Goal: Task Accomplishment & Management: Complete application form

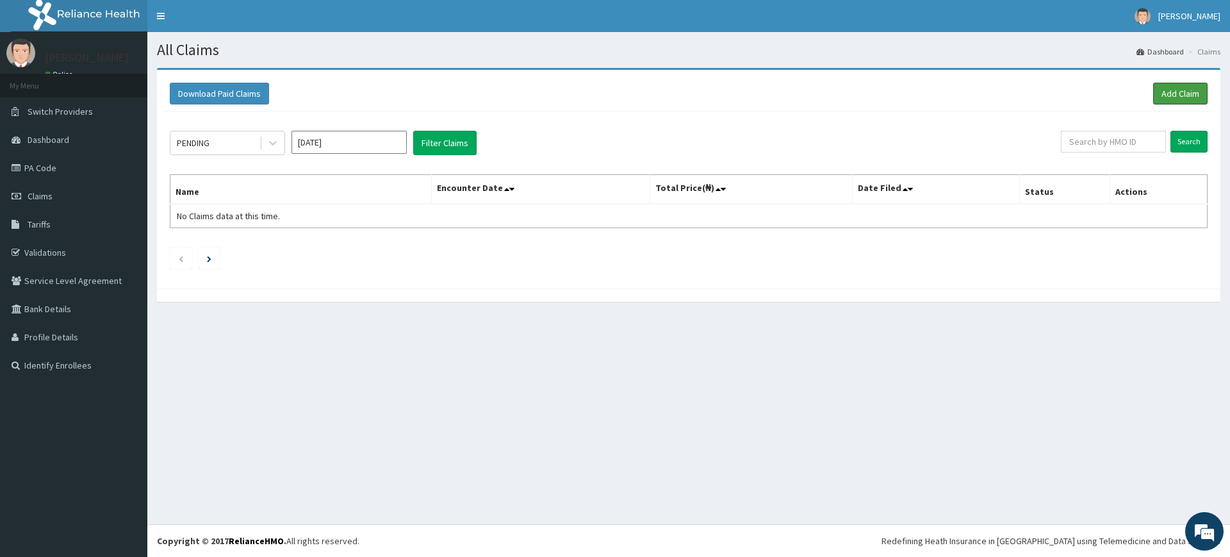
click at [1184, 87] on link "Add Claim" at bounding box center [1180, 94] width 54 height 22
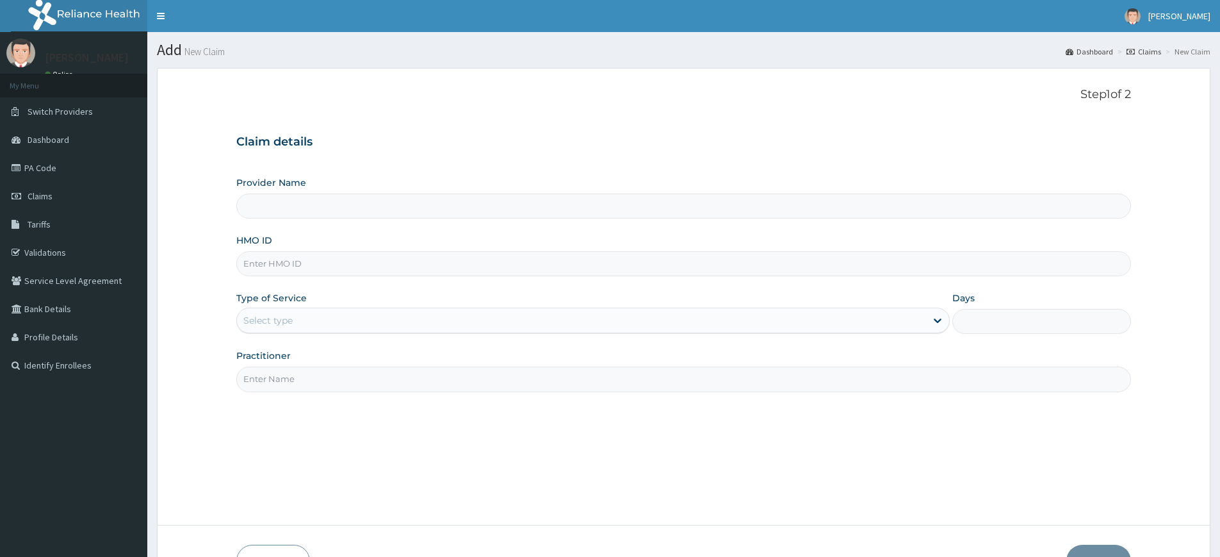
click at [259, 382] on input "Practitioner" at bounding box center [683, 378] width 895 height 25
type input "pure fitness africa"
click at [285, 309] on div "Select type" at bounding box center [593, 320] width 714 height 26
click at [329, 258] on input "HMO ID" at bounding box center [683, 263] width 895 height 25
type input "Pure Fitness Africa | Lekki (fka Fitness Central)"
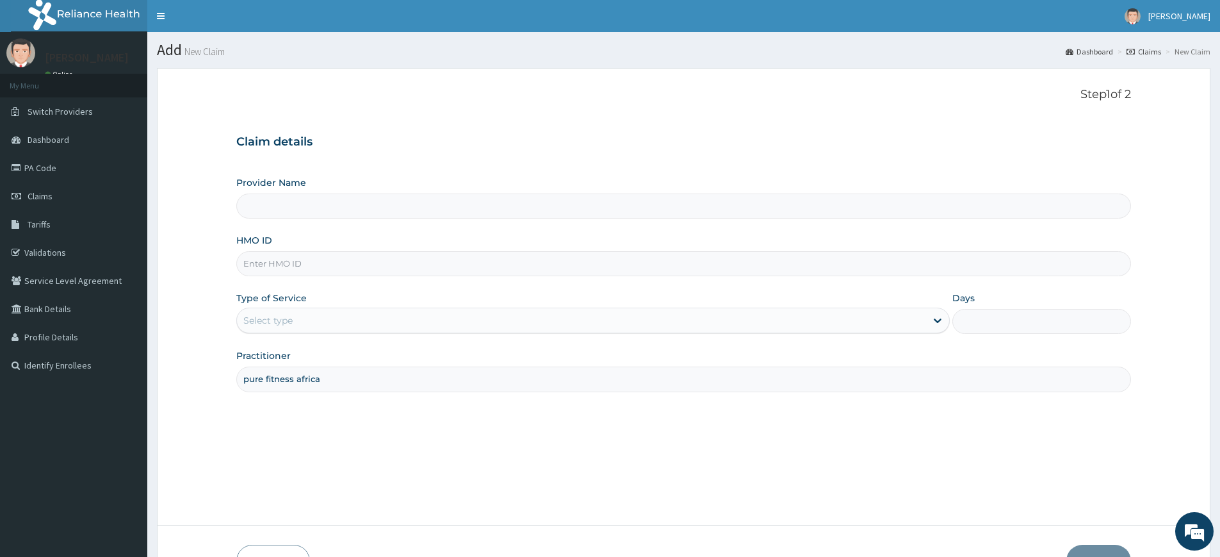
type input "1"
click at [334, 272] on input "HMO ID" at bounding box center [683, 263] width 895 height 25
type input "GOM/10063/A"
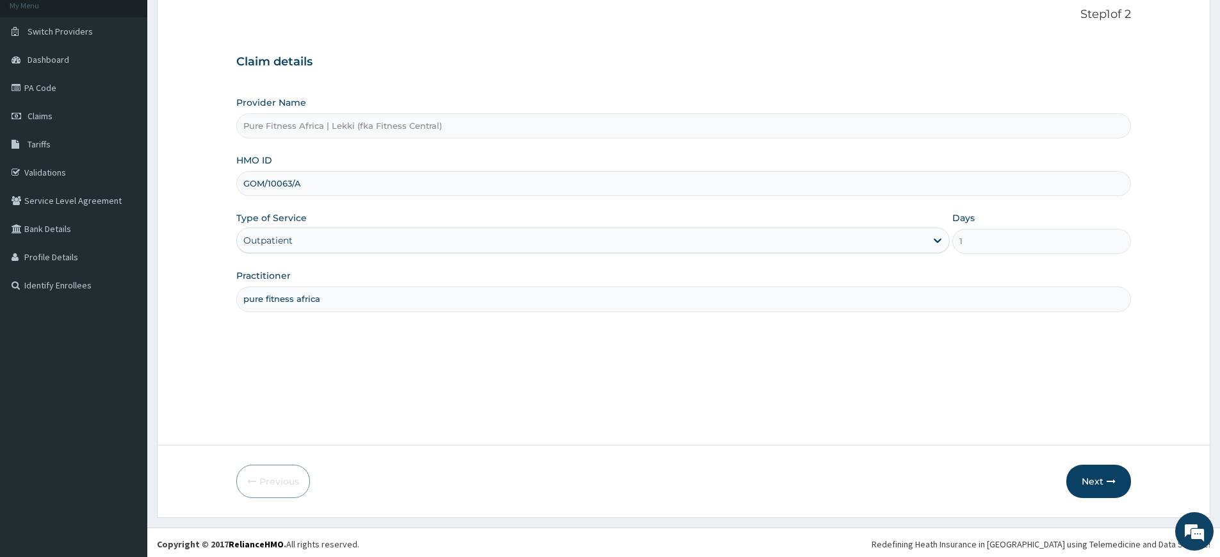
scroll to position [83, 0]
click at [1106, 467] on button "Next" at bounding box center [1098, 477] width 65 height 33
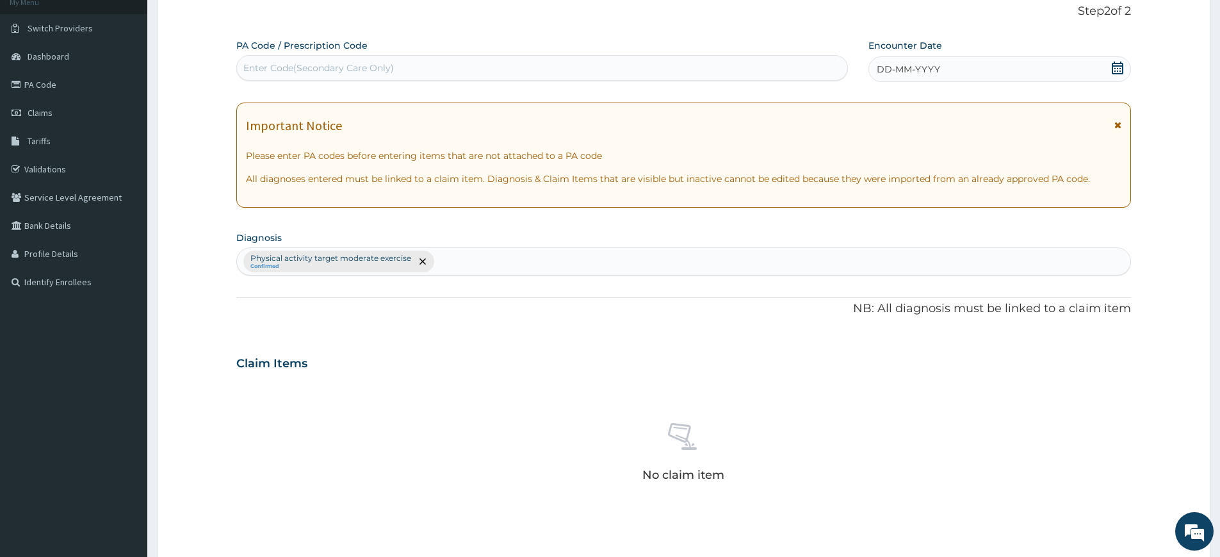
scroll to position [354, 0]
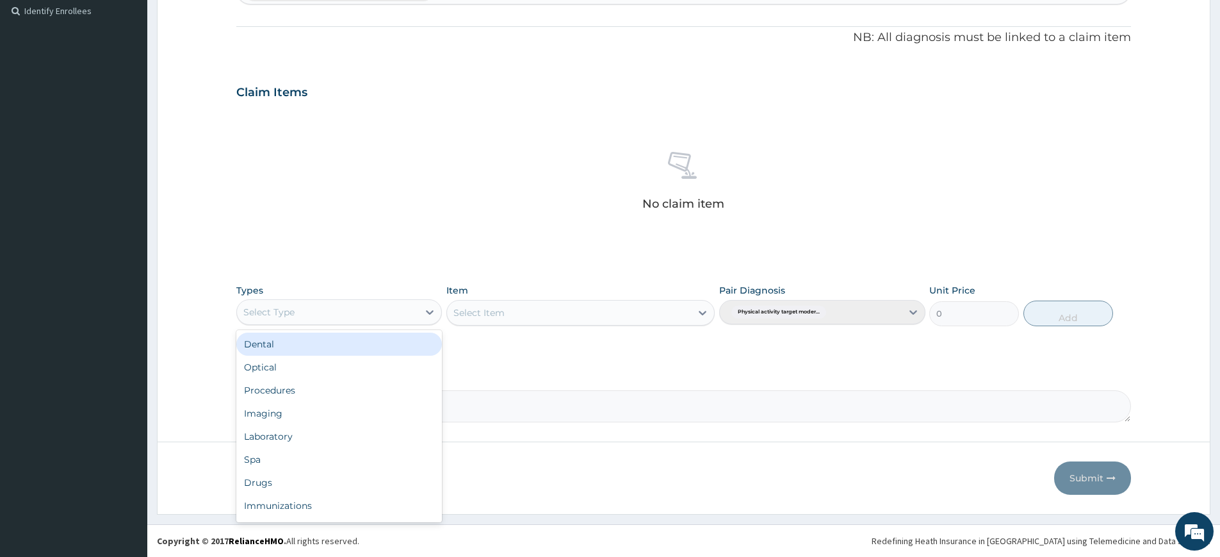
click at [350, 310] on div "Select Type" at bounding box center [327, 312] width 181 height 20
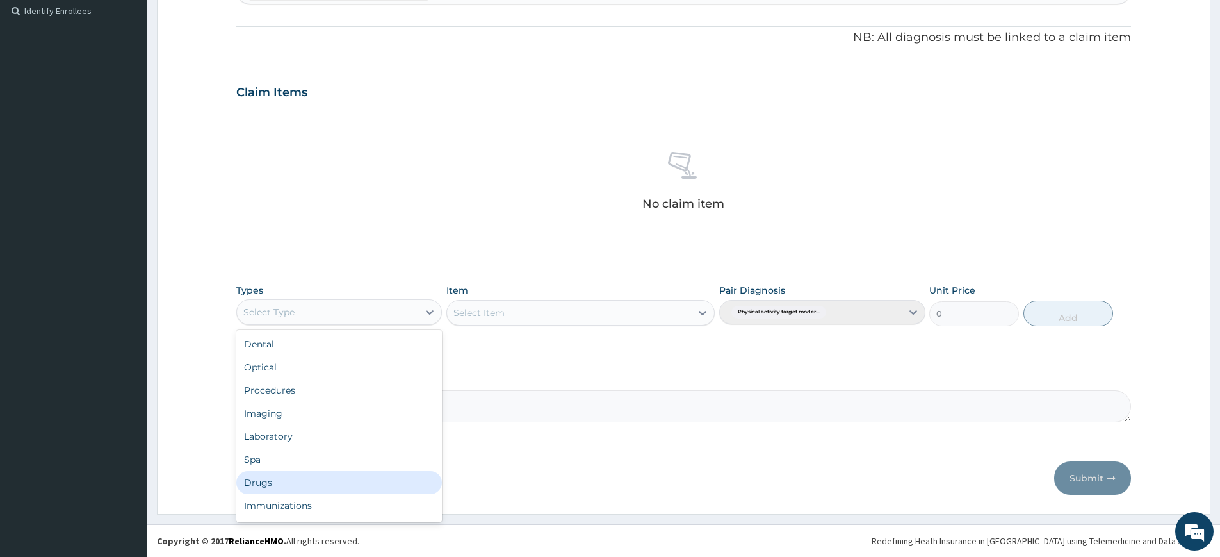
scroll to position [44, 0]
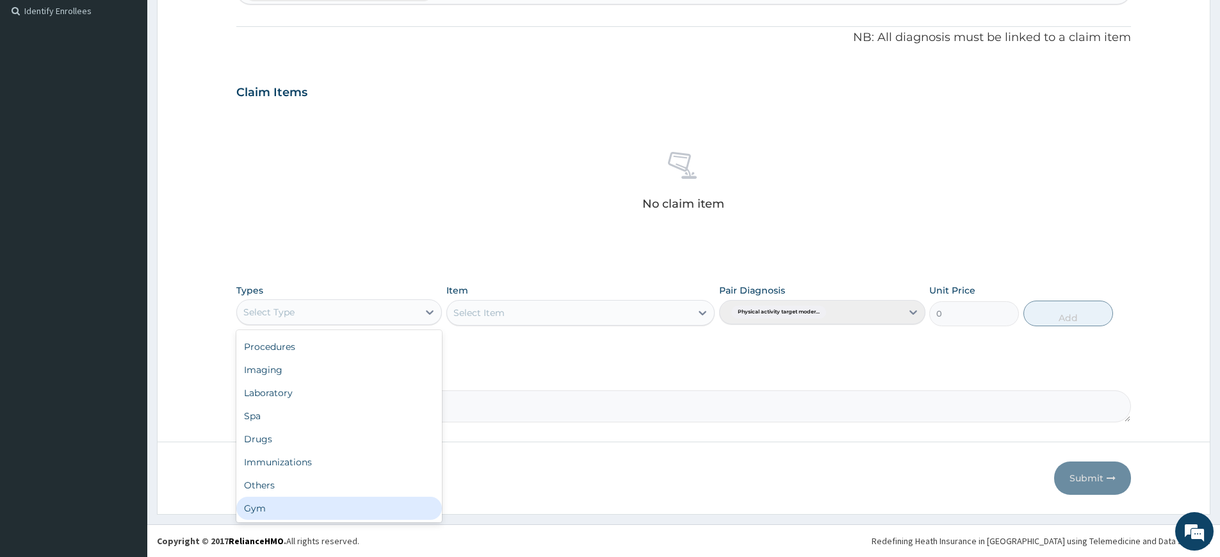
click at [300, 503] on div "Gym" at bounding box center [339, 507] width 206 height 23
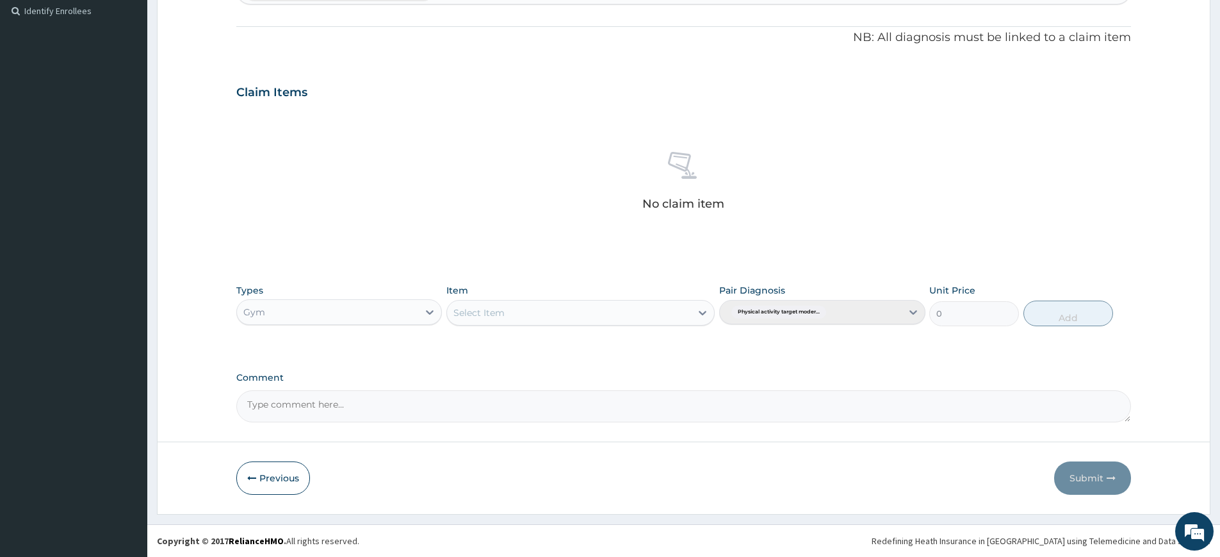
click at [534, 307] on div "Select Item" at bounding box center [569, 312] width 244 height 20
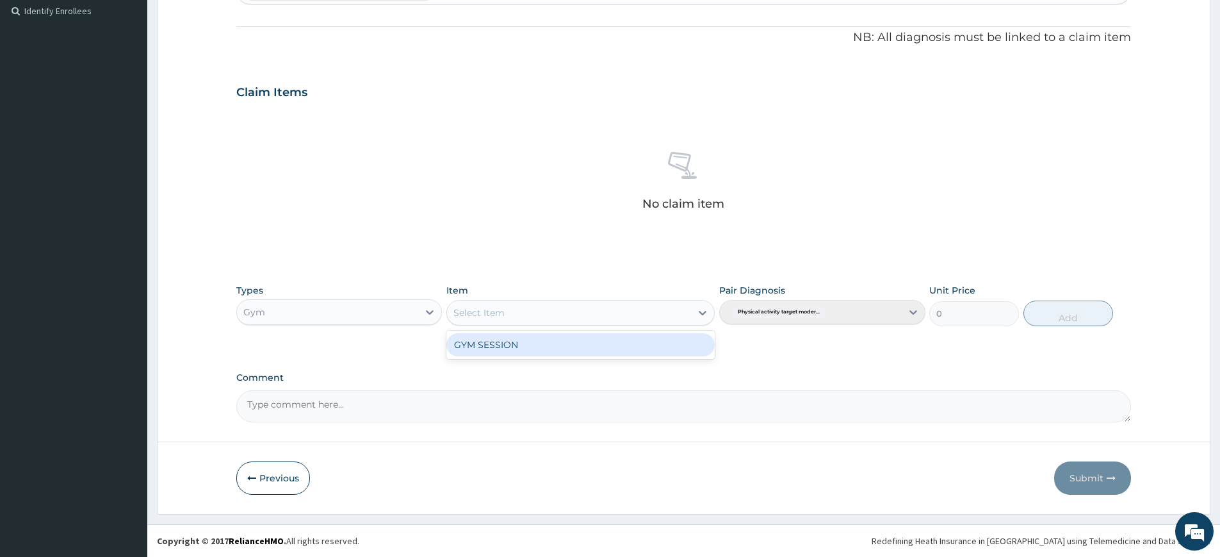
click at [534, 336] on div "GYM SESSION" at bounding box center [580, 344] width 268 height 23
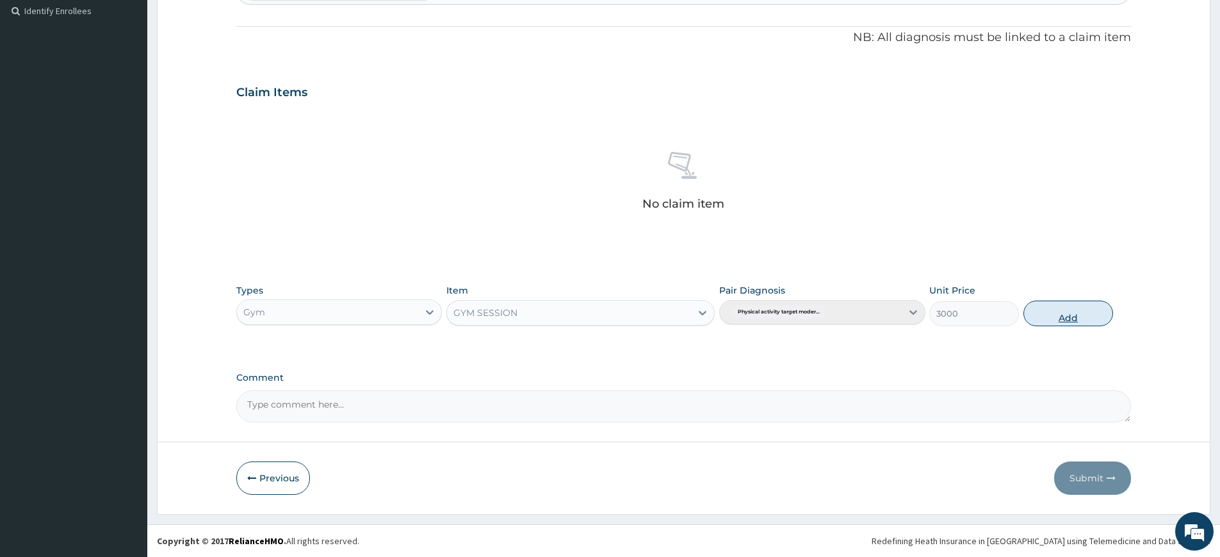
click at [1081, 310] on button "Add" at bounding box center [1069, 313] width 90 height 26
type input "0"
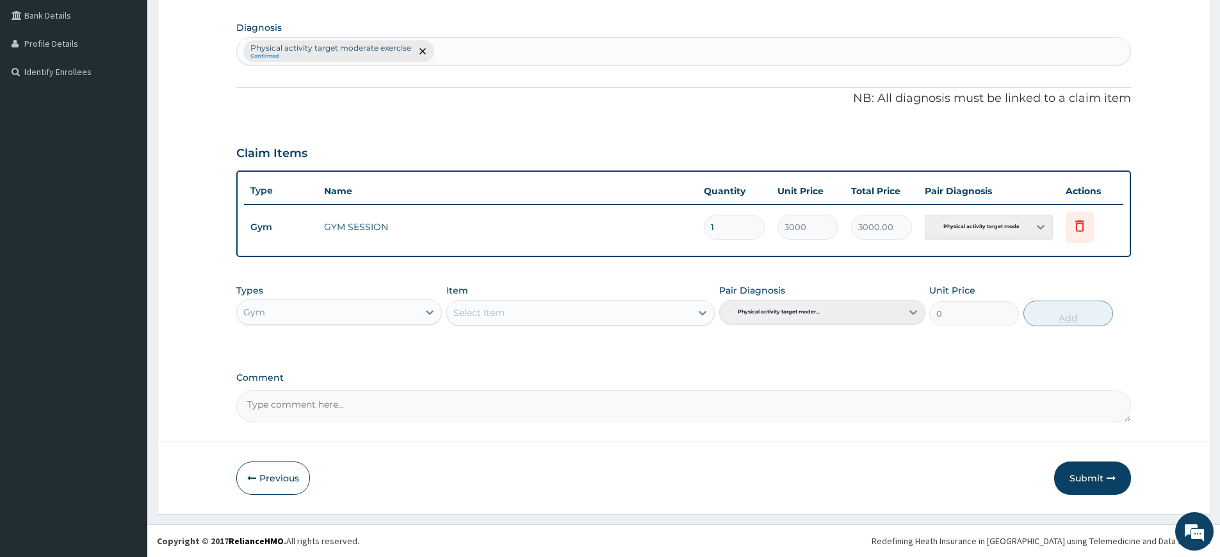
scroll to position [293, 0]
type input "1"
type input "3000.00"
type input "0"
type input "0.00"
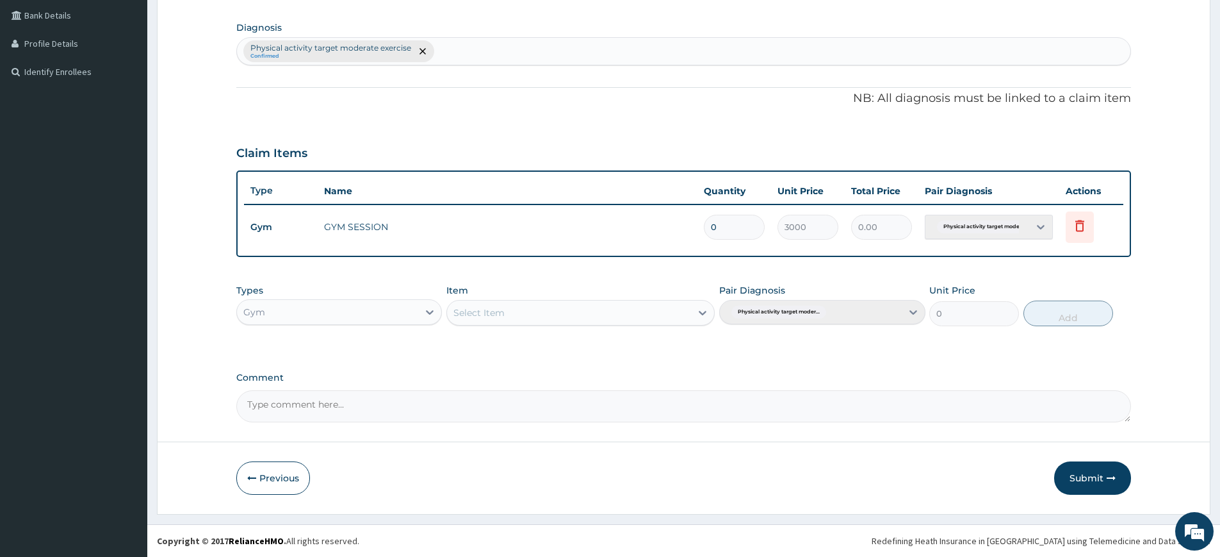
type input "1"
type input "3000.00"
type input "0"
type input "0.00"
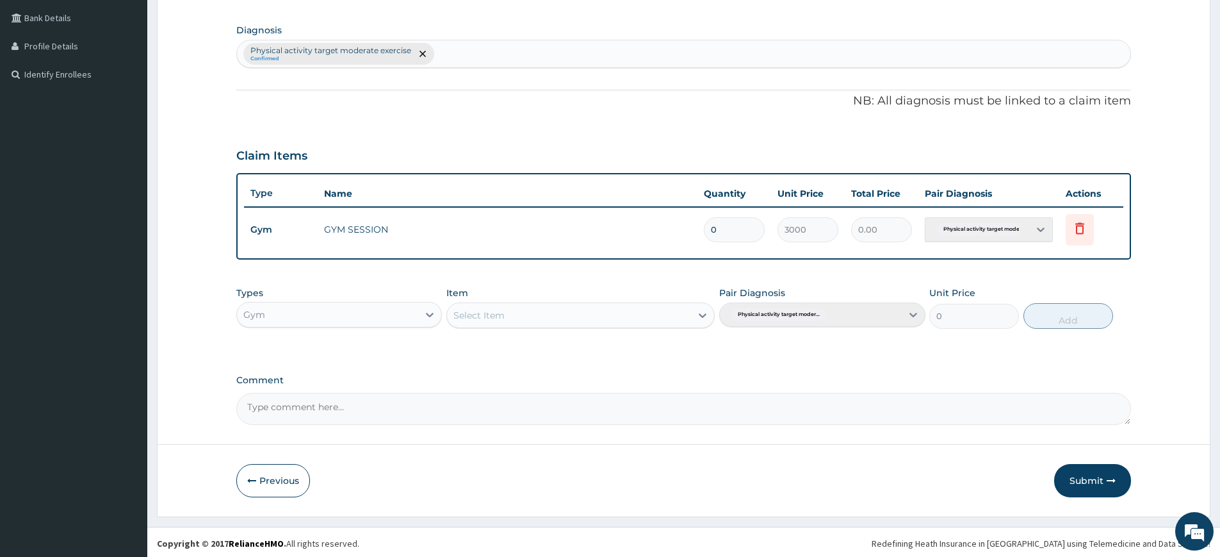
scroll to position [0, 0]
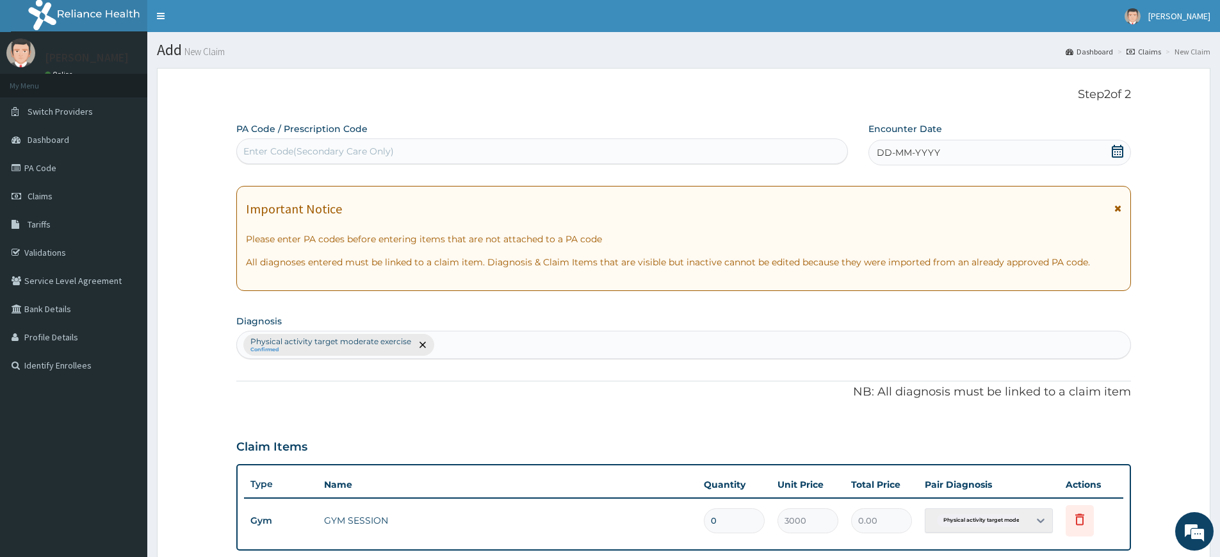
type input "0"
click at [927, 152] on span "DD-MM-YYYY" at bounding box center [908, 152] width 63 height 13
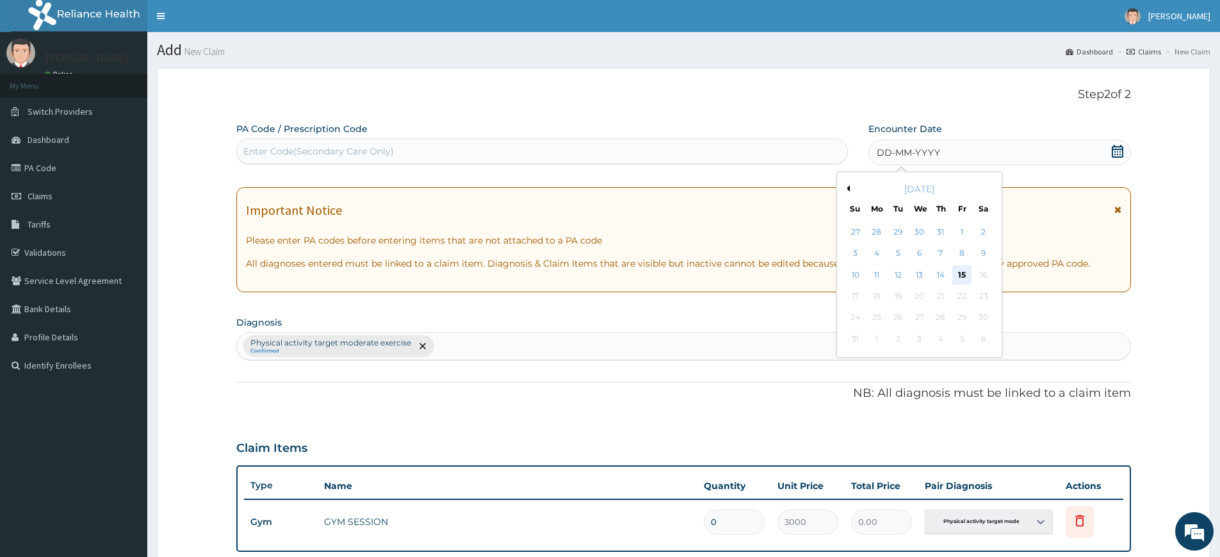
click at [963, 271] on div "15" at bounding box center [962, 274] width 19 height 19
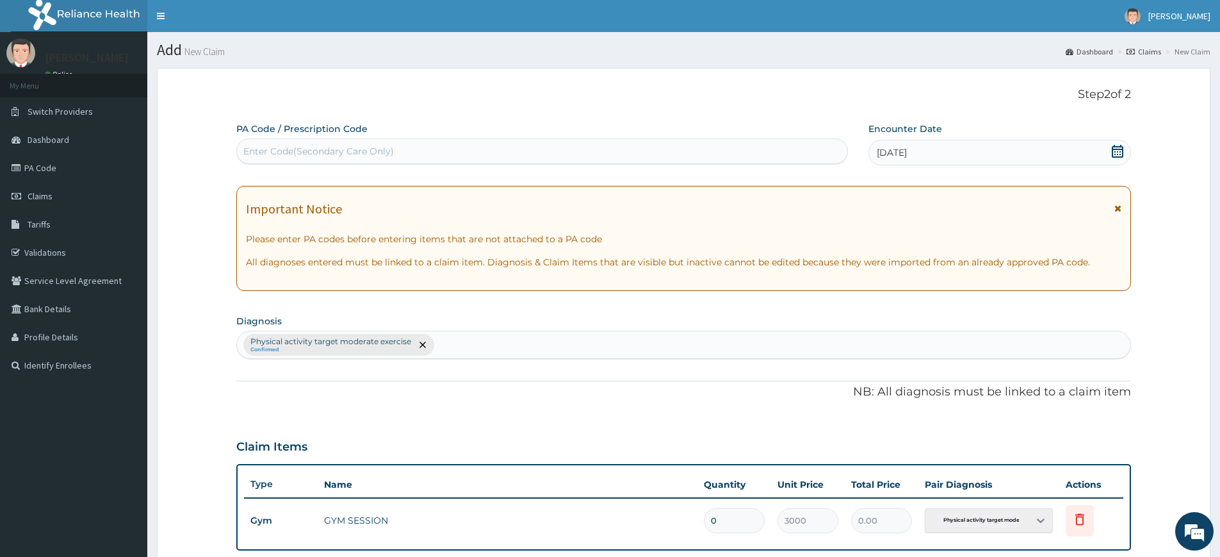
click at [720, 156] on div "Enter Code(Secondary Care Only)" at bounding box center [542, 151] width 610 height 20
type input "PA/5665FC"
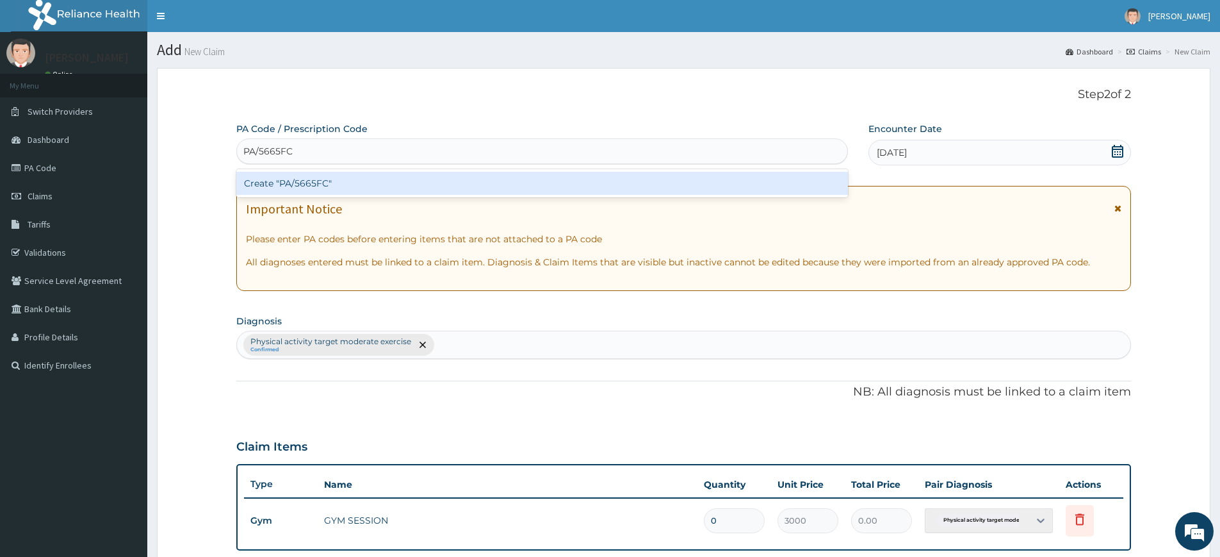
click at [551, 175] on div "Create "PA/5665FC"" at bounding box center [542, 183] width 612 height 23
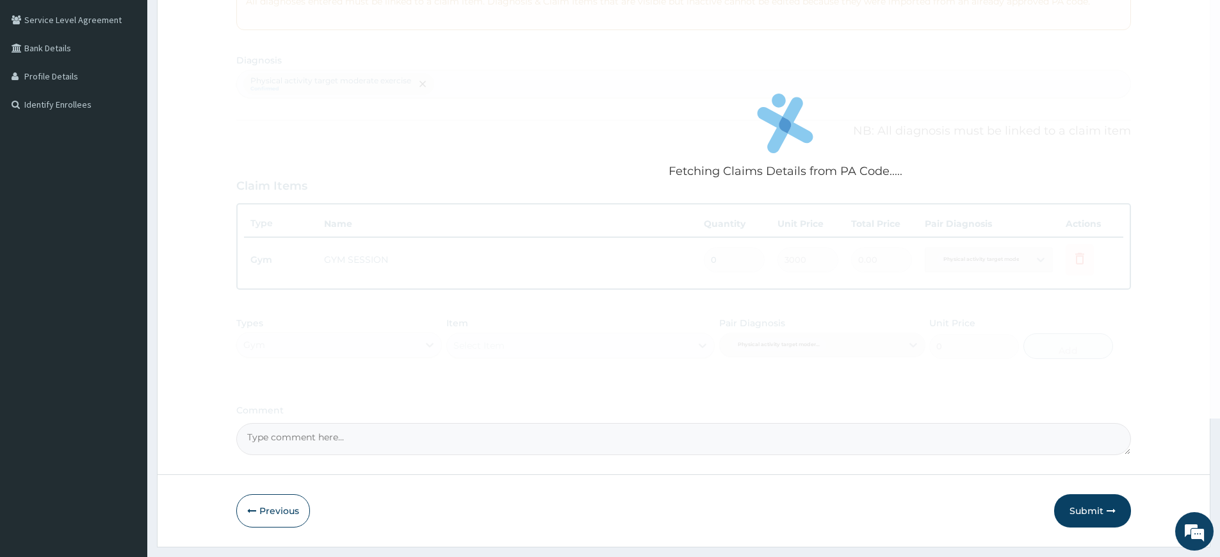
scroll to position [293, 0]
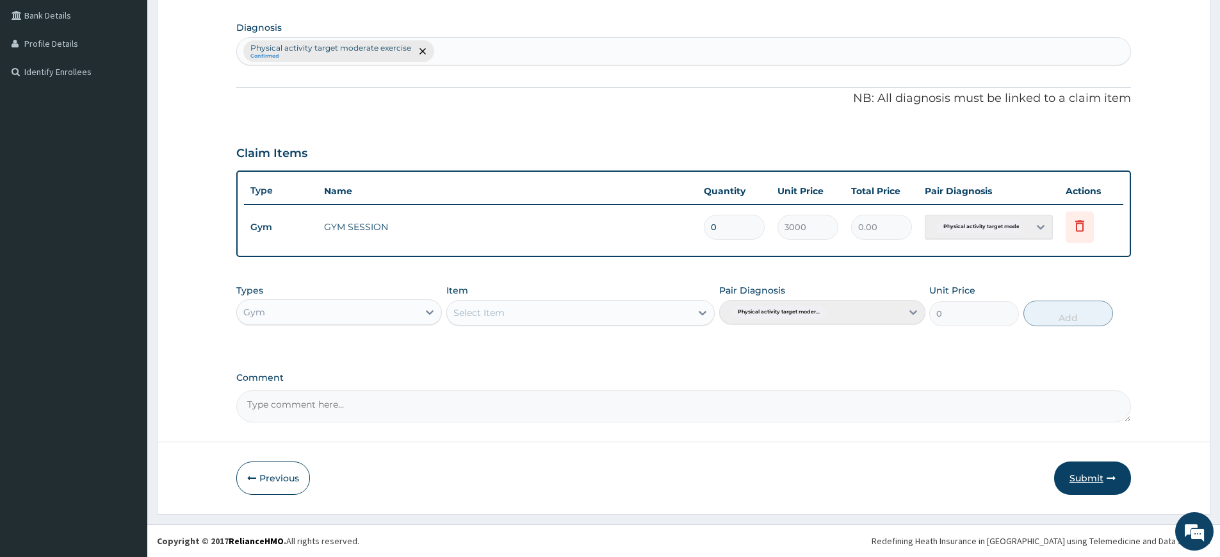
click at [1114, 464] on button "Submit" at bounding box center [1092, 477] width 77 height 33
click at [1089, 477] on button "Submit" at bounding box center [1092, 477] width 77 height 33
click at [1104, 464] on button "Submit" at bounding box center [1092, 477] width 77 height 33
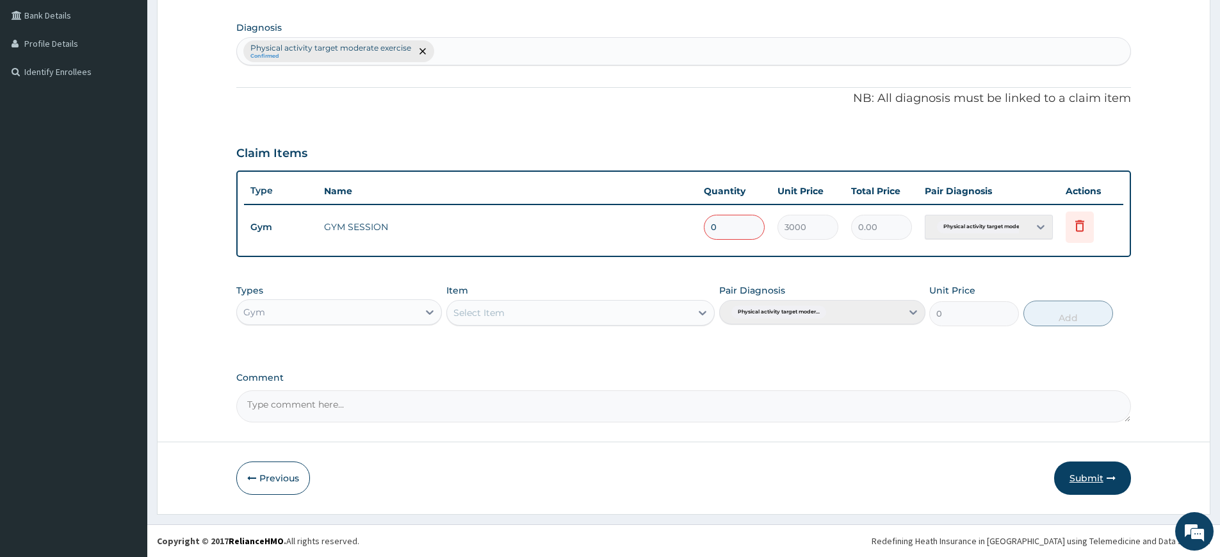
click at [1089, 473] on button "Submit" at bounding box center [1092, 477] width 77 height 33
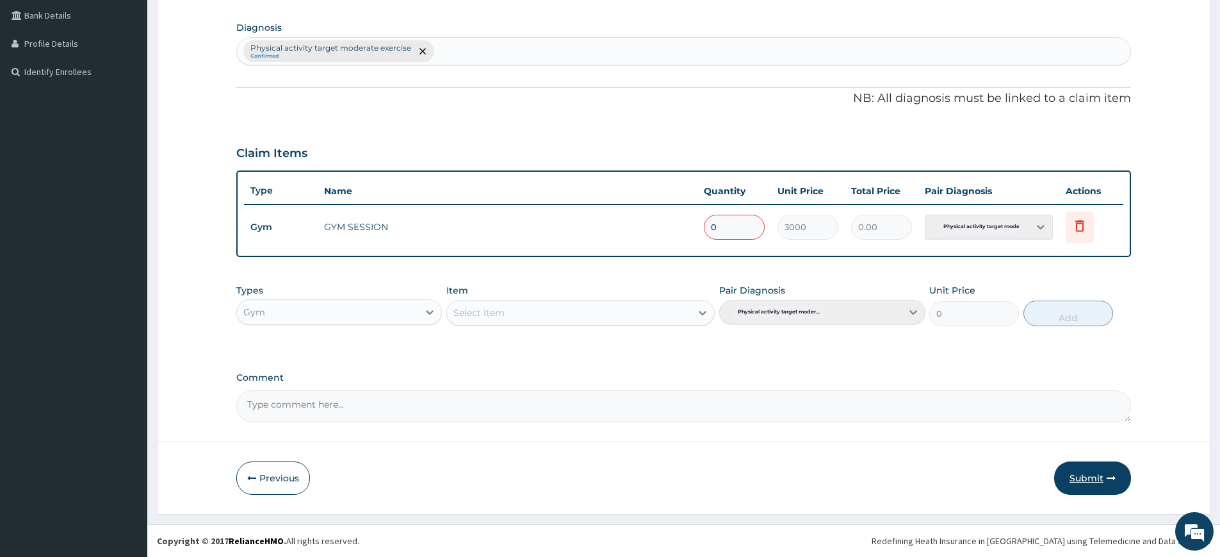
click at [1089, 473] on button "Submit" at bounding box center [1092, 477] width 77 height 33
click at [266, 473] on button "Previous" at bounding box center [273, 477] width 74 height 33
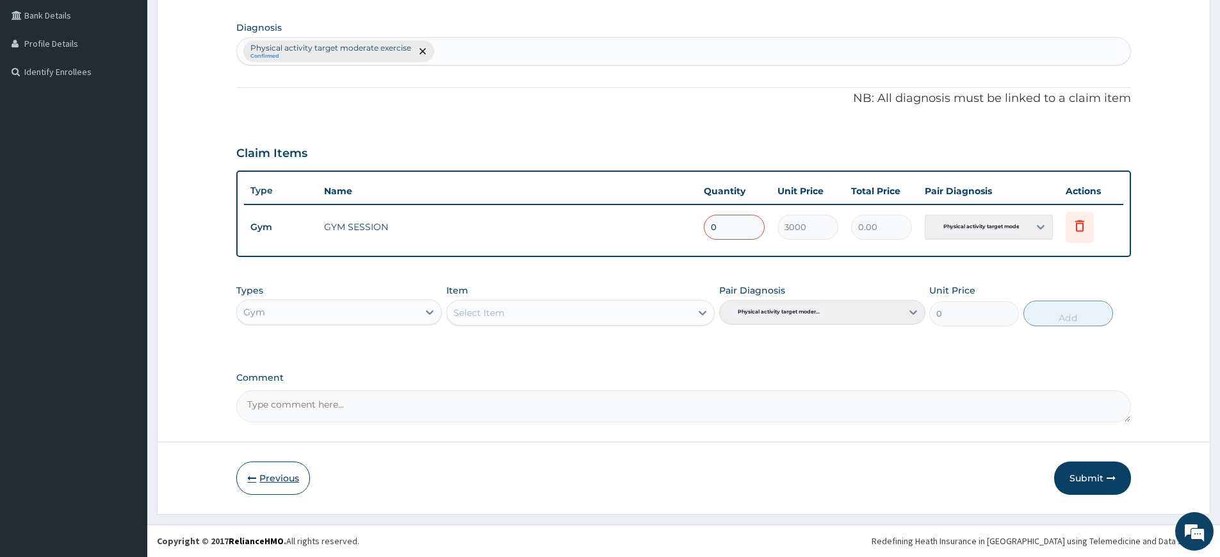
scroll to position [83, 0]
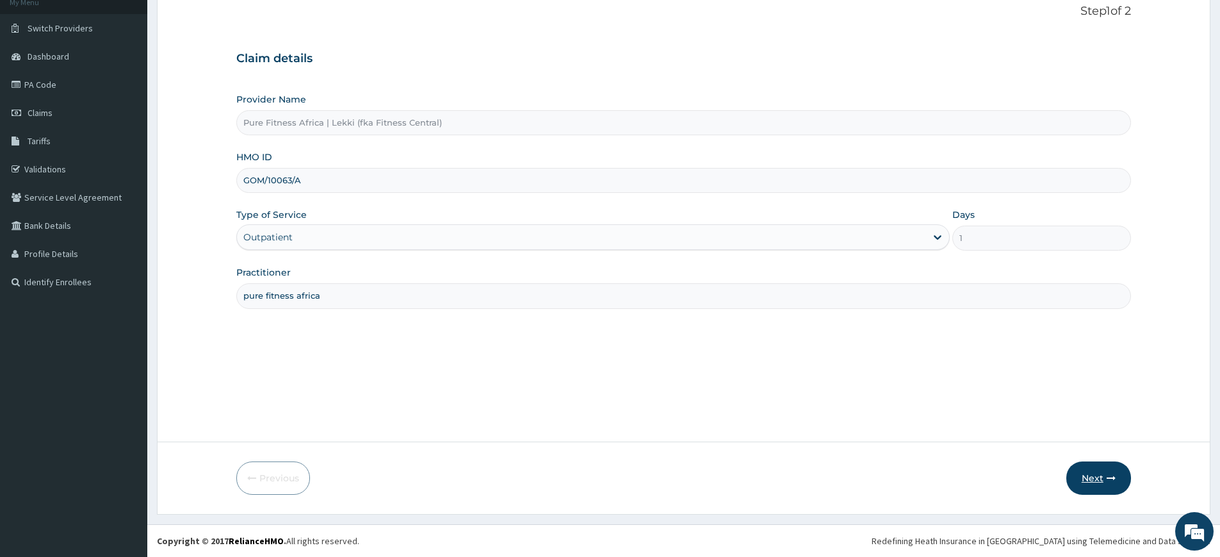
click at [1091, 478] on button "Next" at bounding box center [1098, 477] width 65 height 33
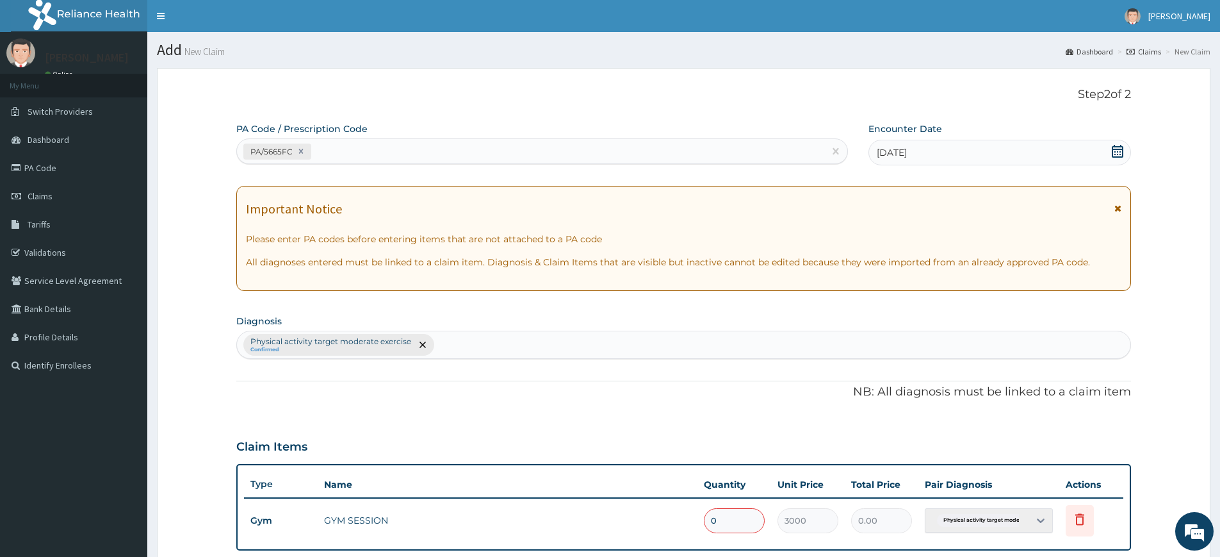
scroll to position [293, 0]
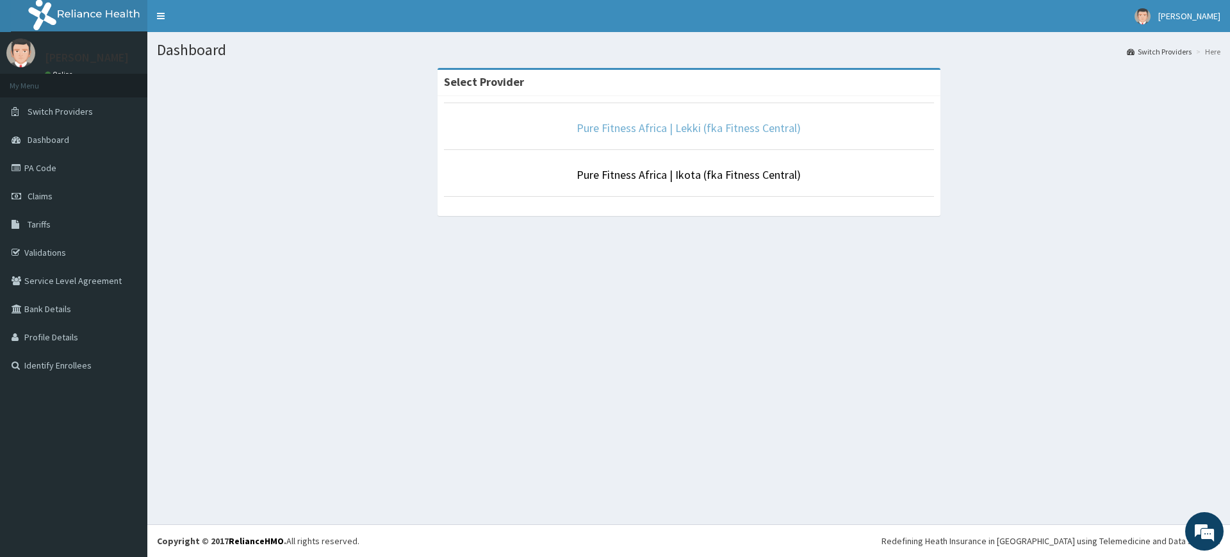
click at [781, 129] on link "Pure Fitness Africa | Lekki (fka Fitness Central)" at bounding box center [688, 127] width 224 height 15
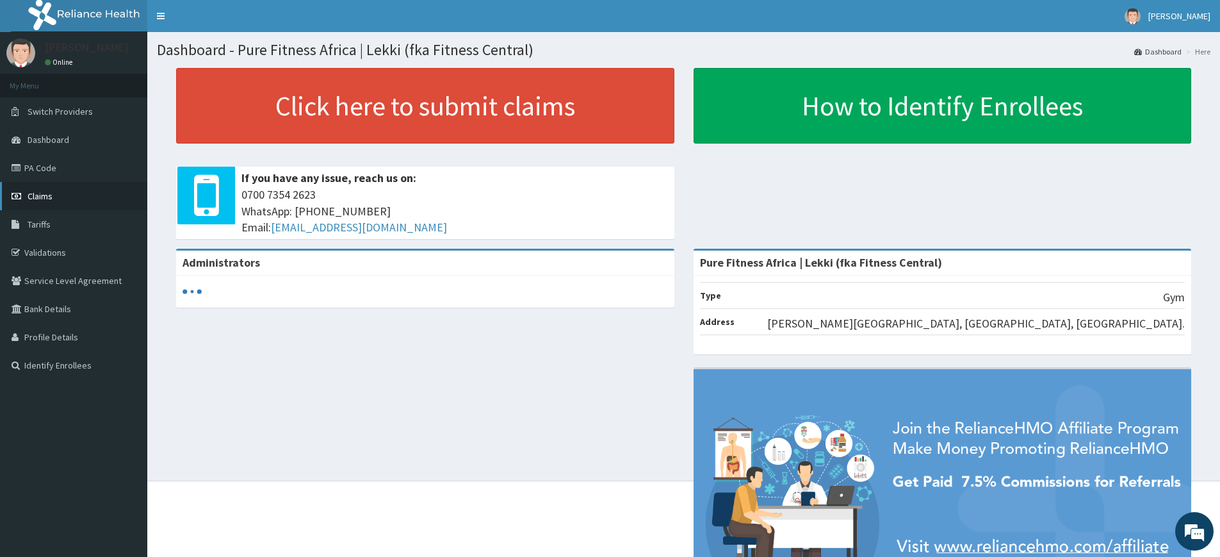
click at [57, 200] on link "Claims" at bounding box center [73, 196] width 147 height 28
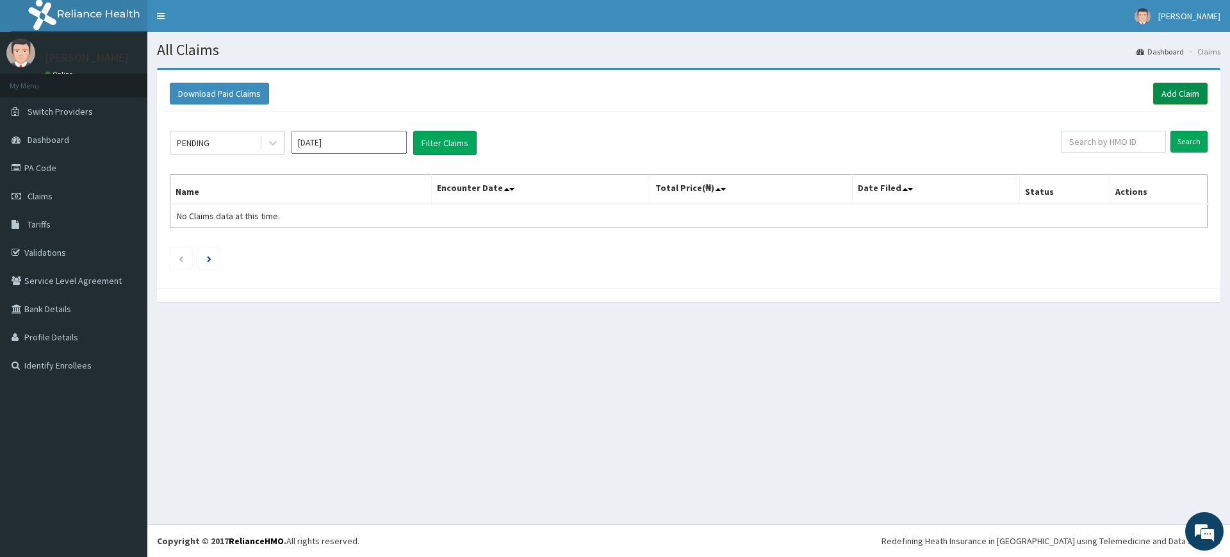
click at [1184, 88] on link "Add Claim" at bounding box center [1180, 94] width 54 height 22
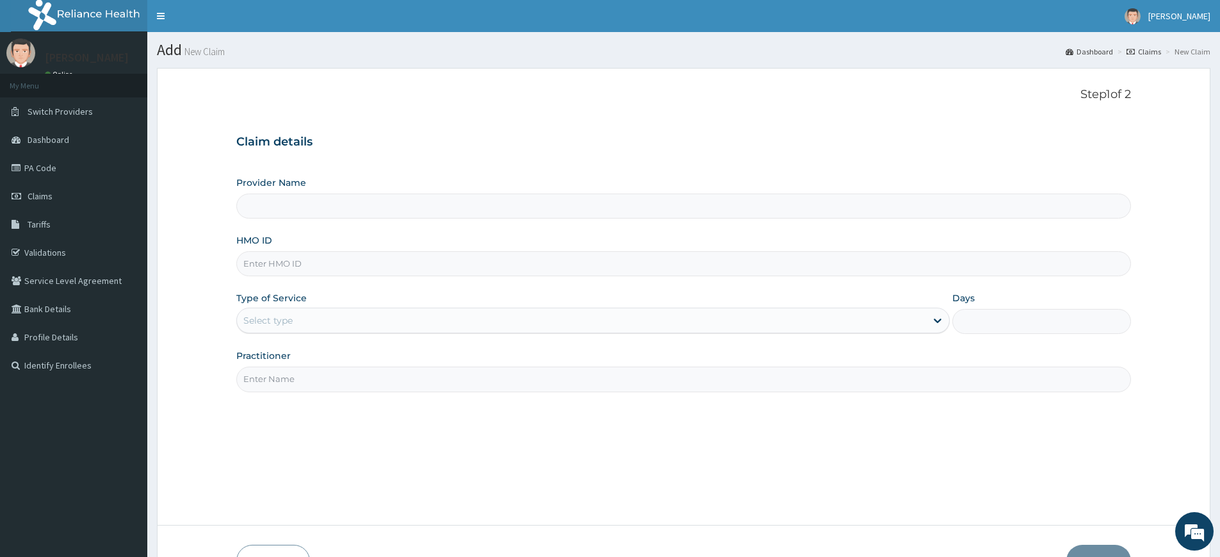
type input "Pure Fitness Africa | Lekki (fka Fitness Central)"
type input "1"
click at [292, 388] on input "Practitioner" at bounding box center [683, 378] width 895 height 25
type input "pure fitness africa"
click at [249, 266] on input "HMO ID" at bounding box center [683, 263] width 895 height 25
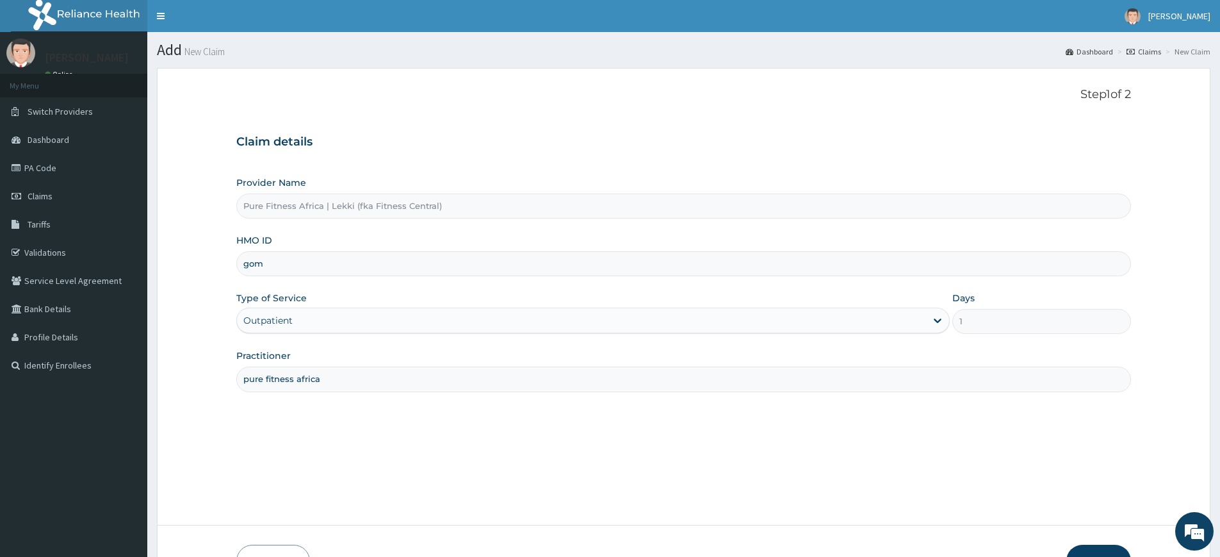
type input "GOM/10063/A"
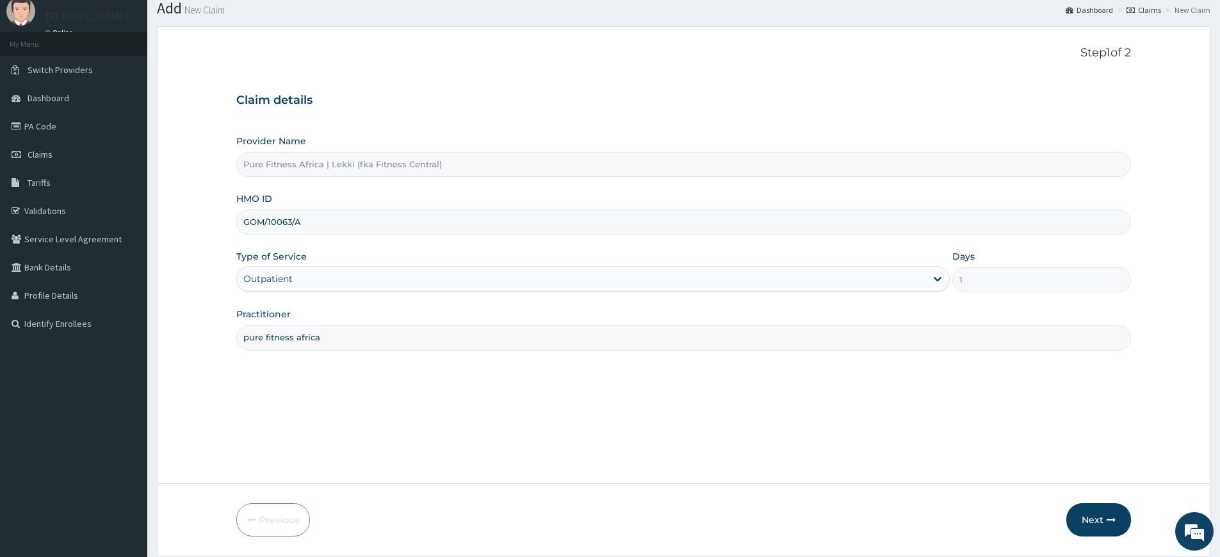
scroll to position [83, 0]
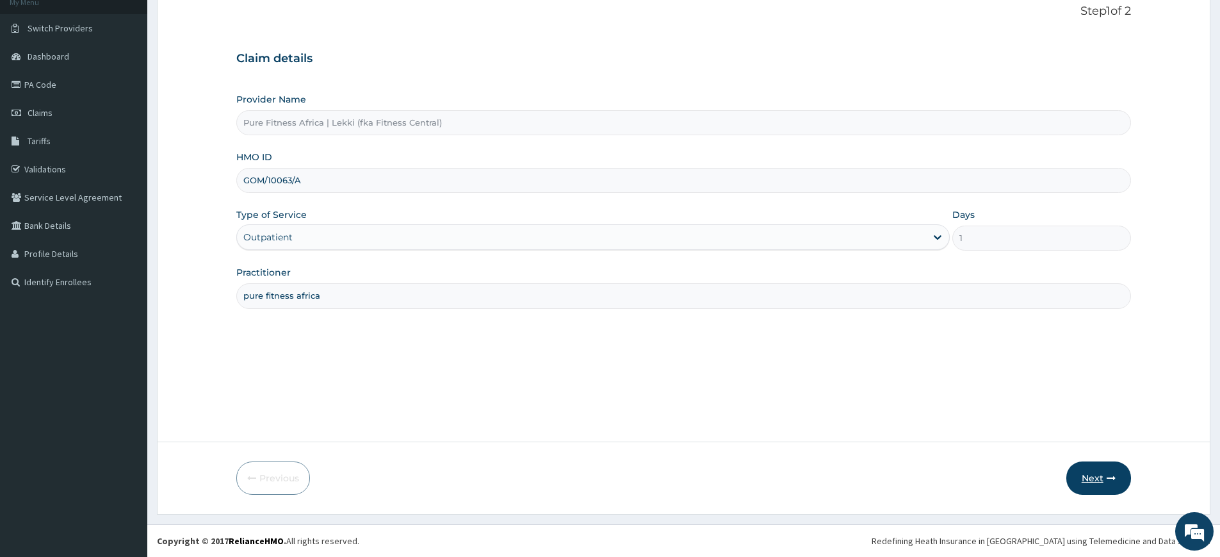
click at [1082, 476] on button "Next" at bounding box center [1098, 477] width 65 height 33
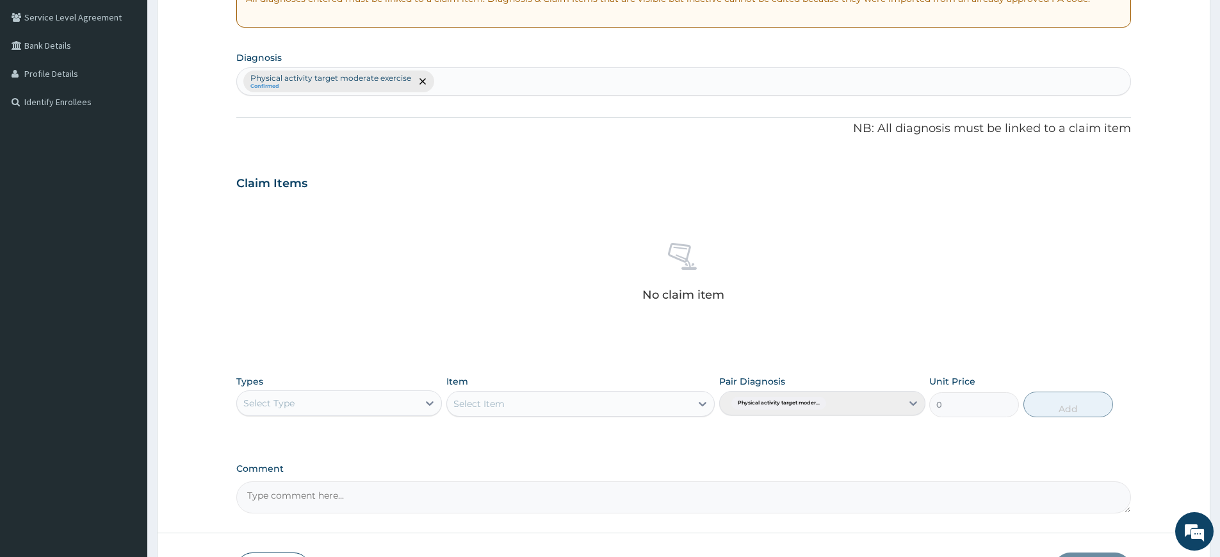
scroll to position [354, 0]
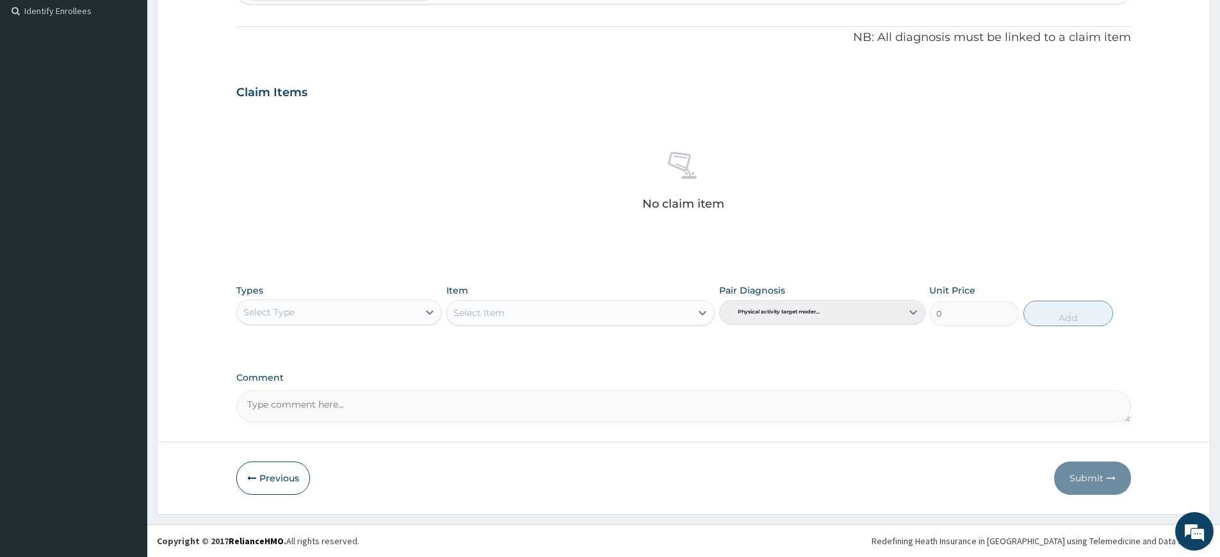
click at [393, 307] on div "Select Type" at bounding box center [327, 312] width 181 height 20
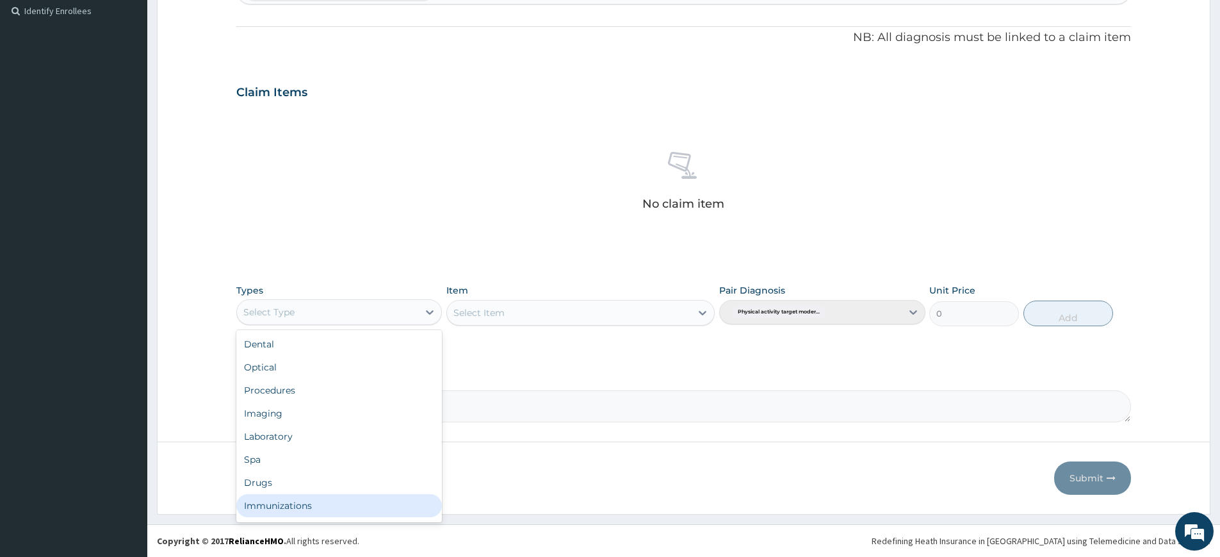
scroll to position [44, 0]
click at [333, 509] on div "Gym" at bounding box center [339, 507] width 206 height 23
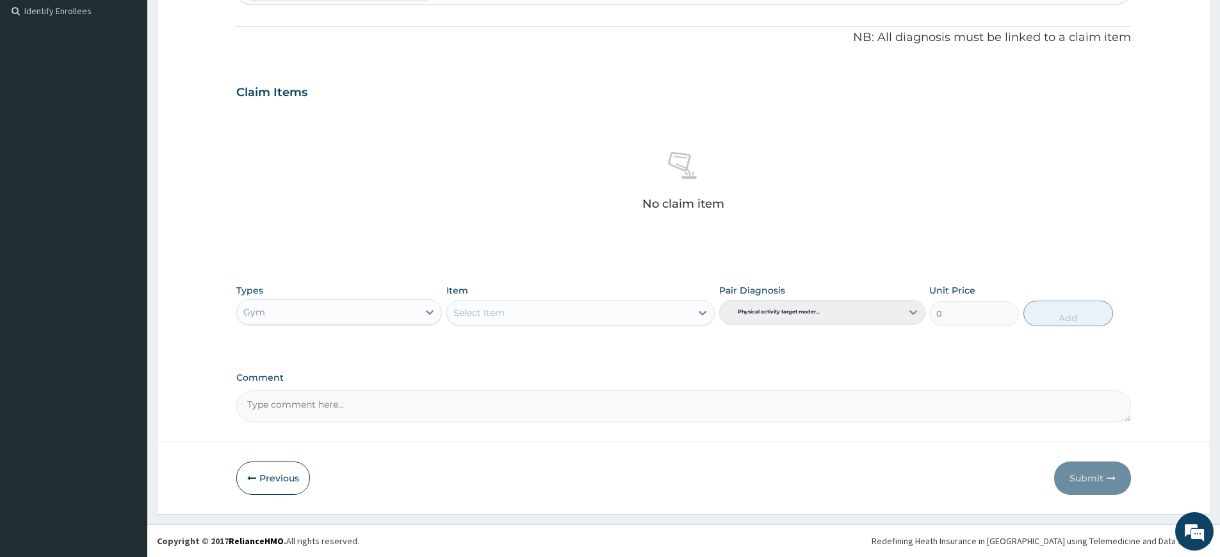
click at [557, 316] on div "Select Item" at bounding box center [569, 312] width 244 height 20
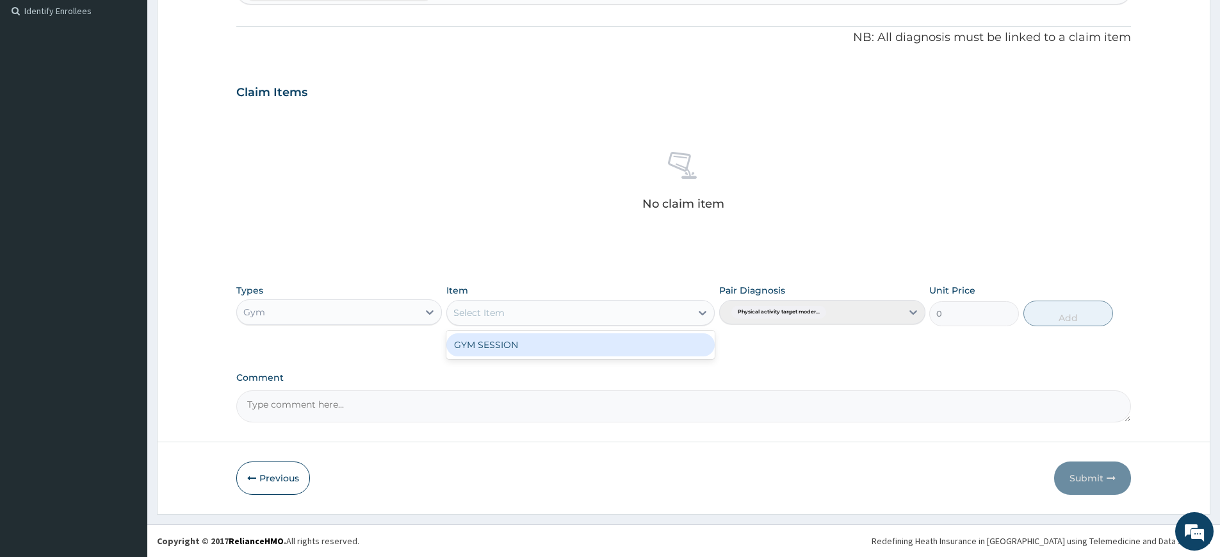
click at [559, 348] on div "GYM SESSION" at bounding box center [580, 344] width 268 height 23
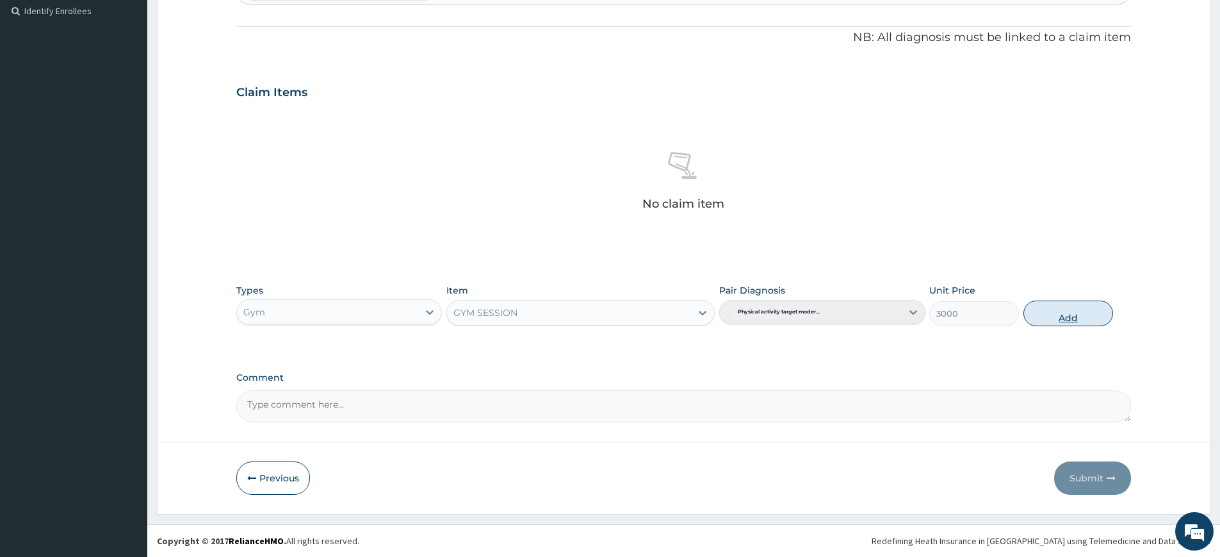
click at [1038, 313] on button "Add" at bounding box center [1069, 313] width 90 height 26
type input "0"
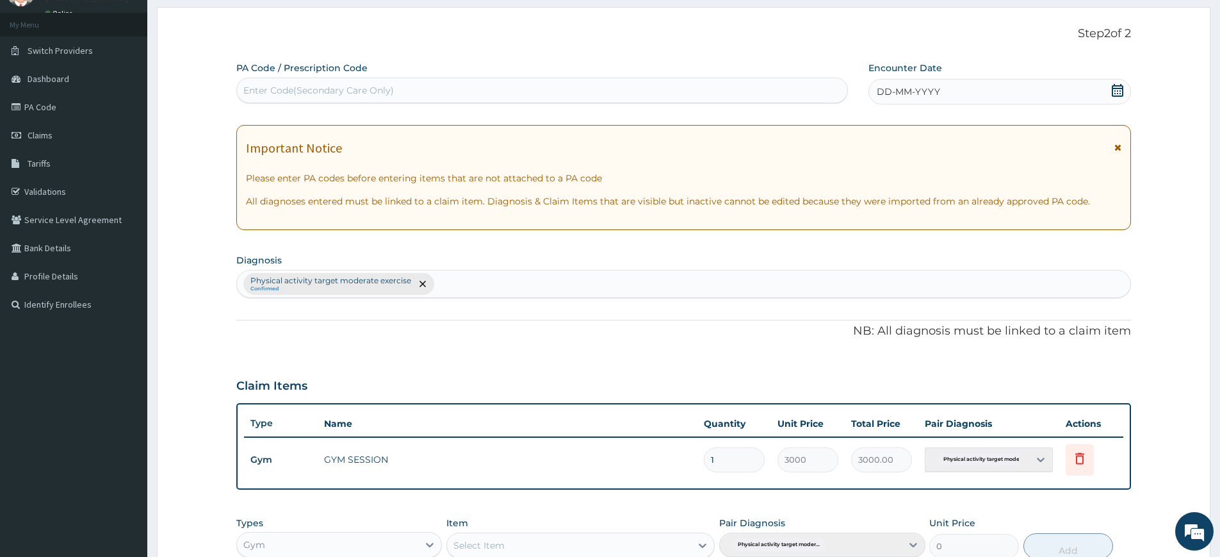
scroll to position [0, 0]
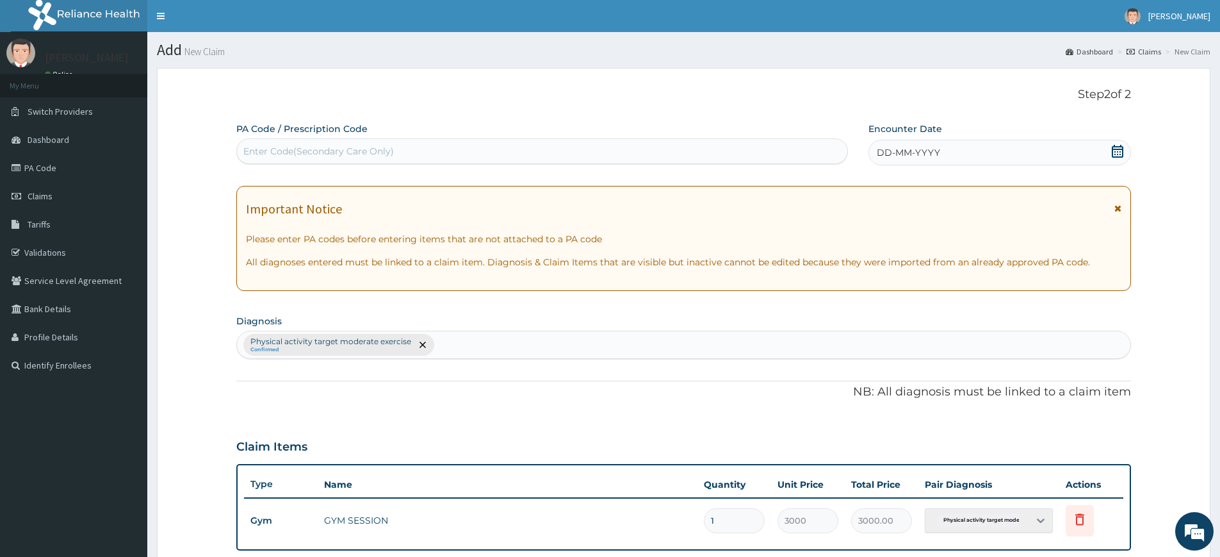
click at [926, 146] on span "DD-MM-YYYY" at bounding box center [908, 152] width 63 height 13
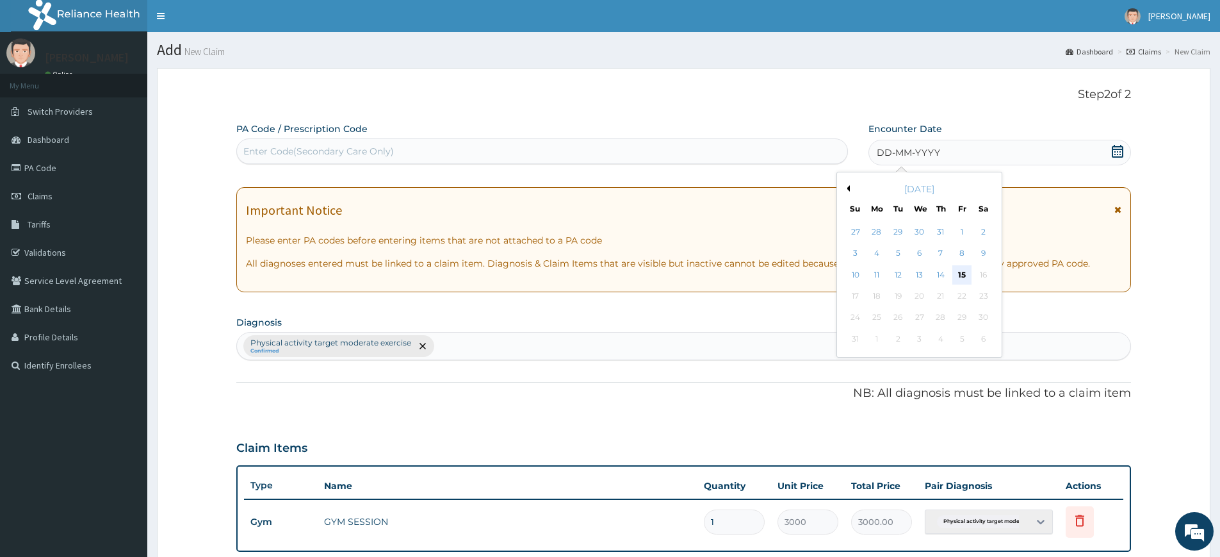
click at [964, 270] on div "15" at bounding box center [962, 274] width 19 height 19
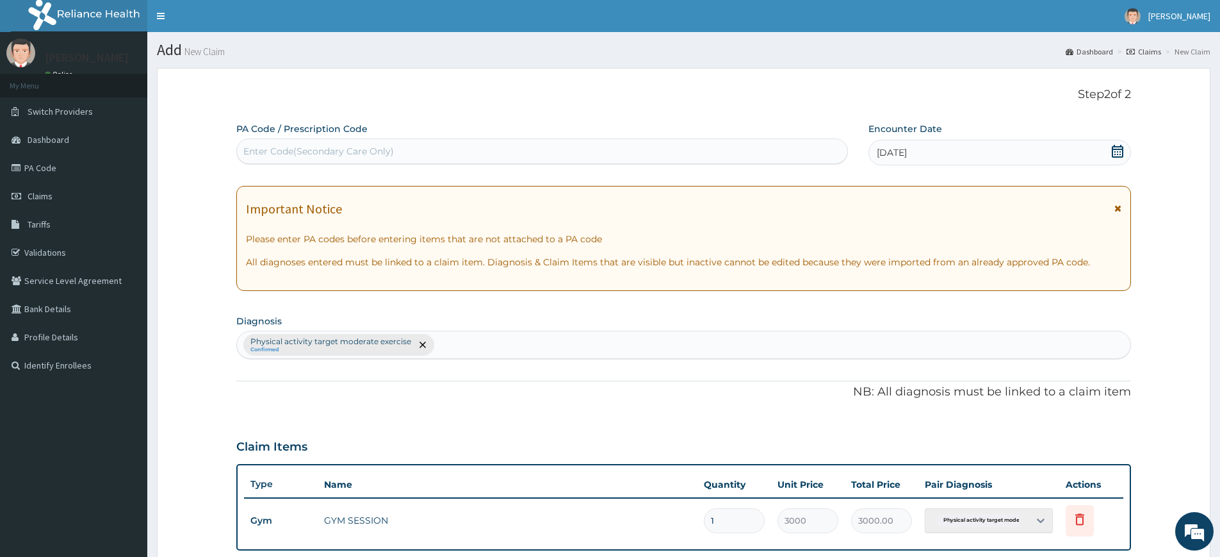
click at [697, 159] on div "Enter Code(Secondary Care Only)" at bounding box center [542, 151] width 610 height 20
type input "PA/5665FC"
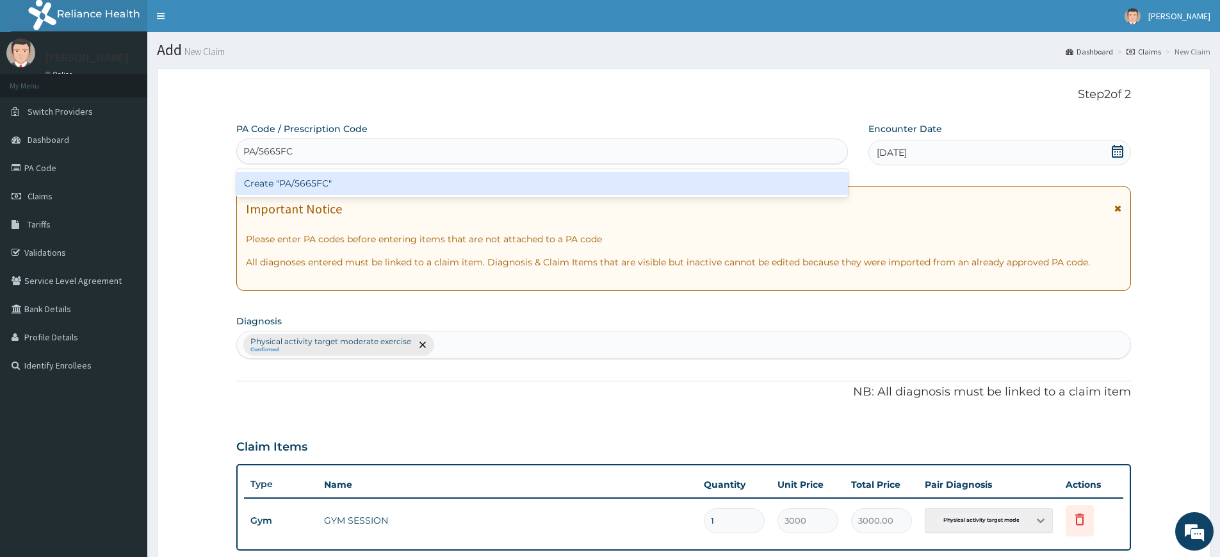
click at [321, 178] on div "Create "PA/5665FC"" at bounding box center [542, 183] width 612 height 23
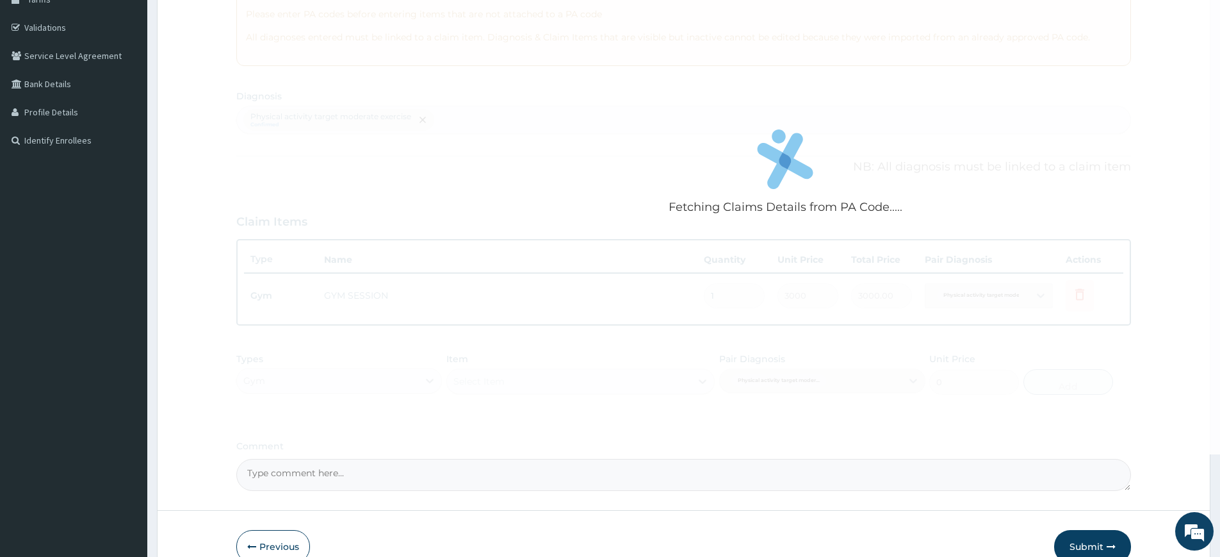
scroll to position [293, 0]
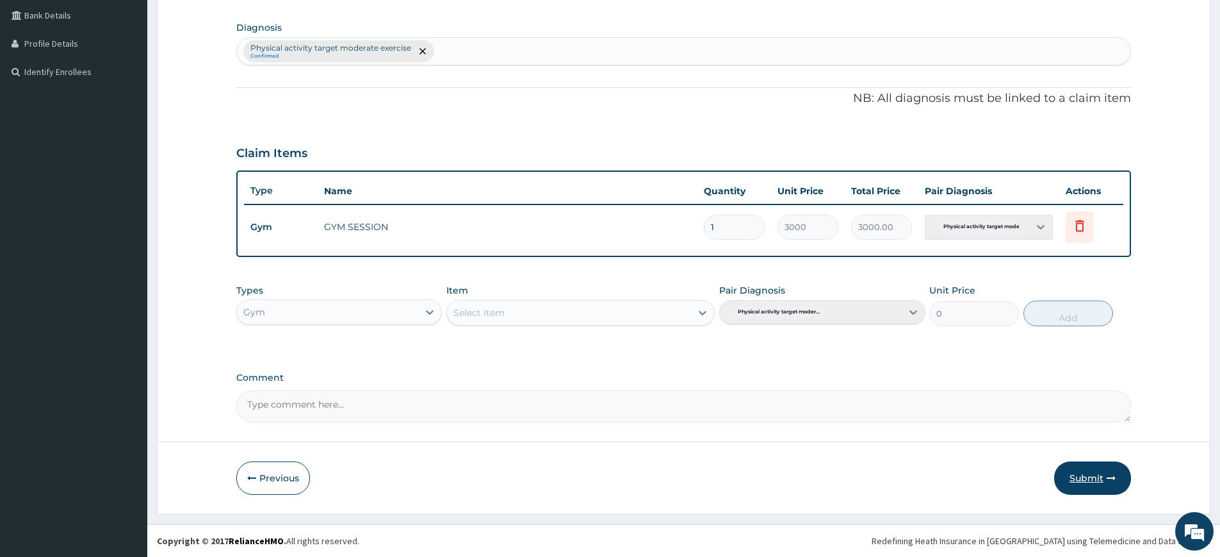
click at [1086, 478] on button "Submit" at bounding box center [1092, 477] width 77 height 33
